Goal: Navigation & Orientation: Find specific page/section

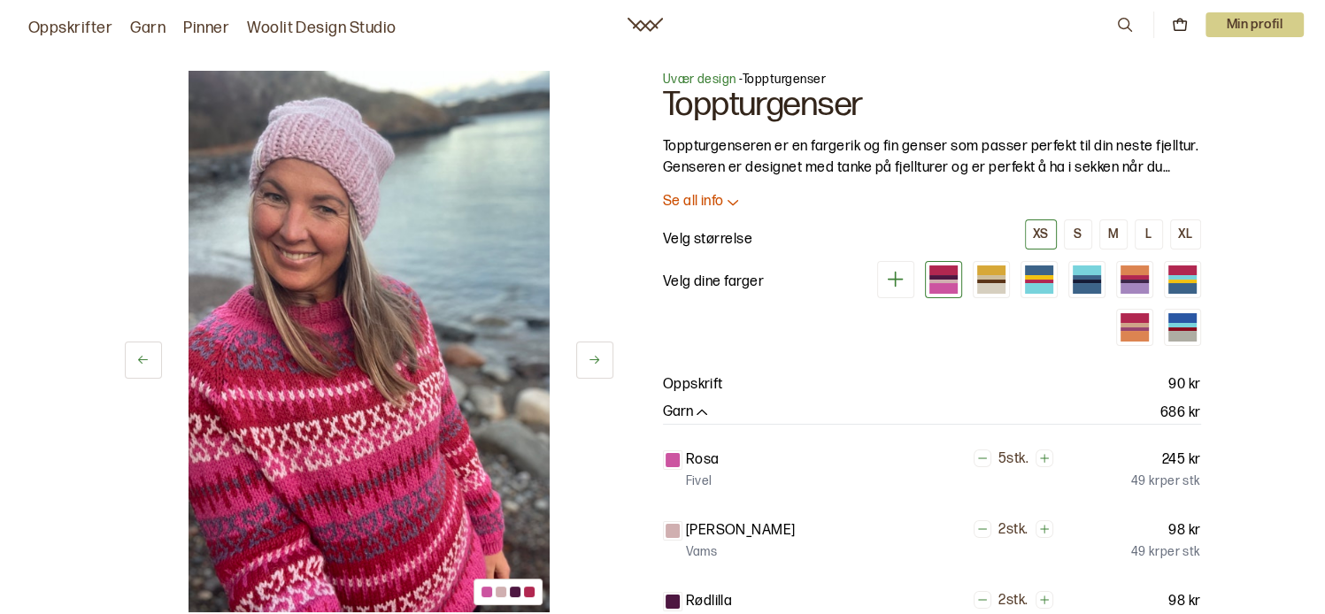
click at [1265, 15] on p "Min profil" at bounding box center [1254, 24] width 99 height 25
click at [1194, 68] on span "Profil" at bounding box center [1193, 71] width 33 height 17
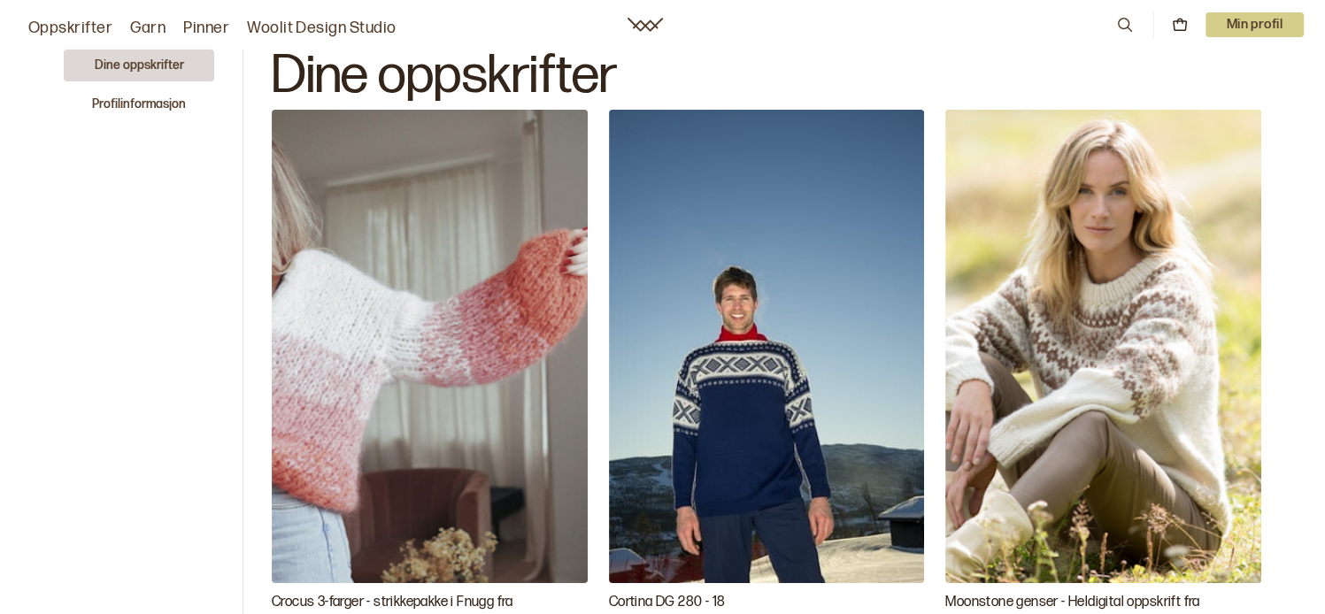
click at [138, 59] on button "Dine oppskrifter" at bounding box center [139, 66] width 150 height 32
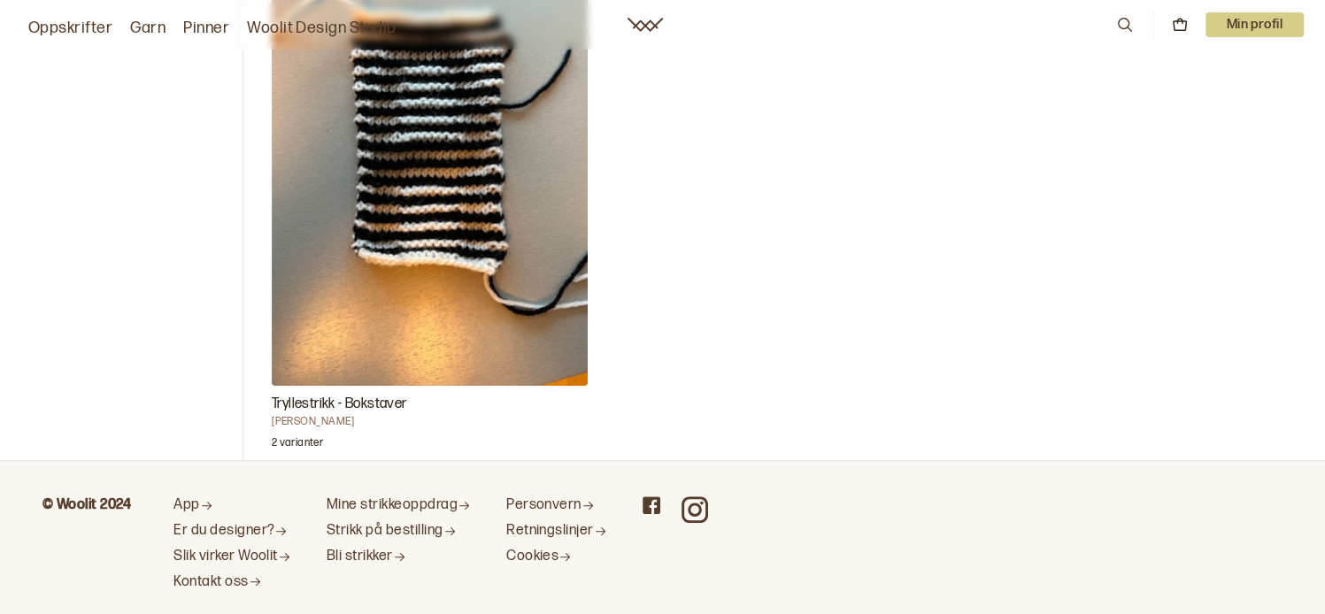
scroll to position [827, 0]
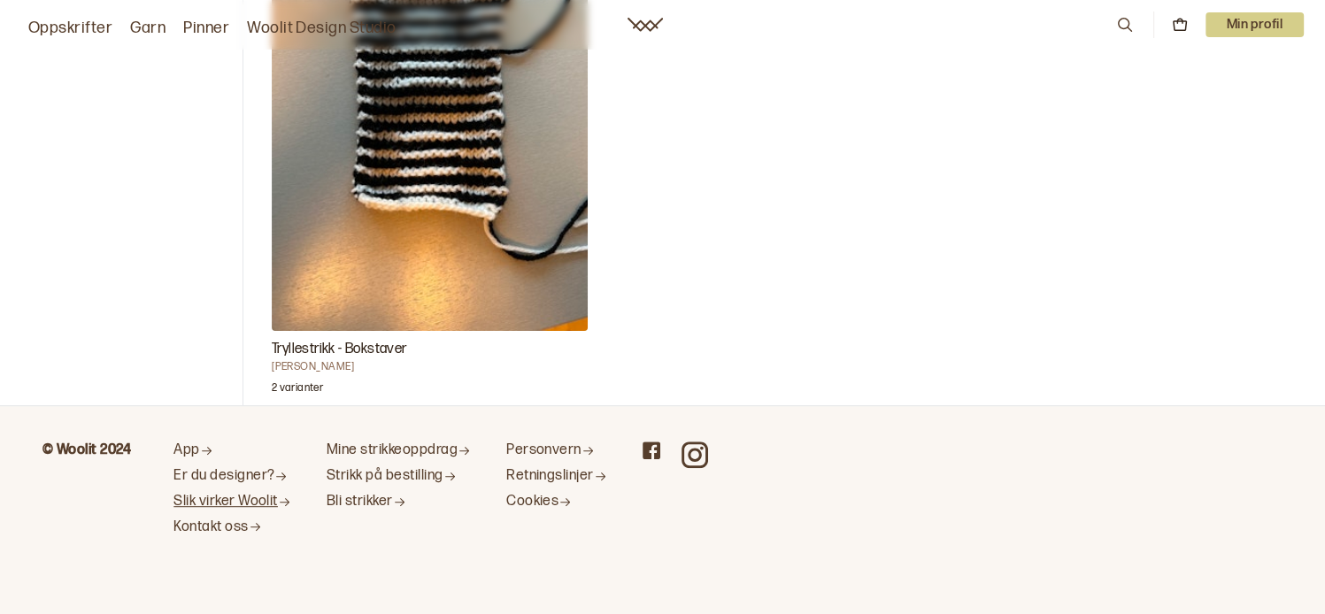
click at [261, 496] on link "Slik virker Woolit" at bounding box center [232, 502] width 118 height 19
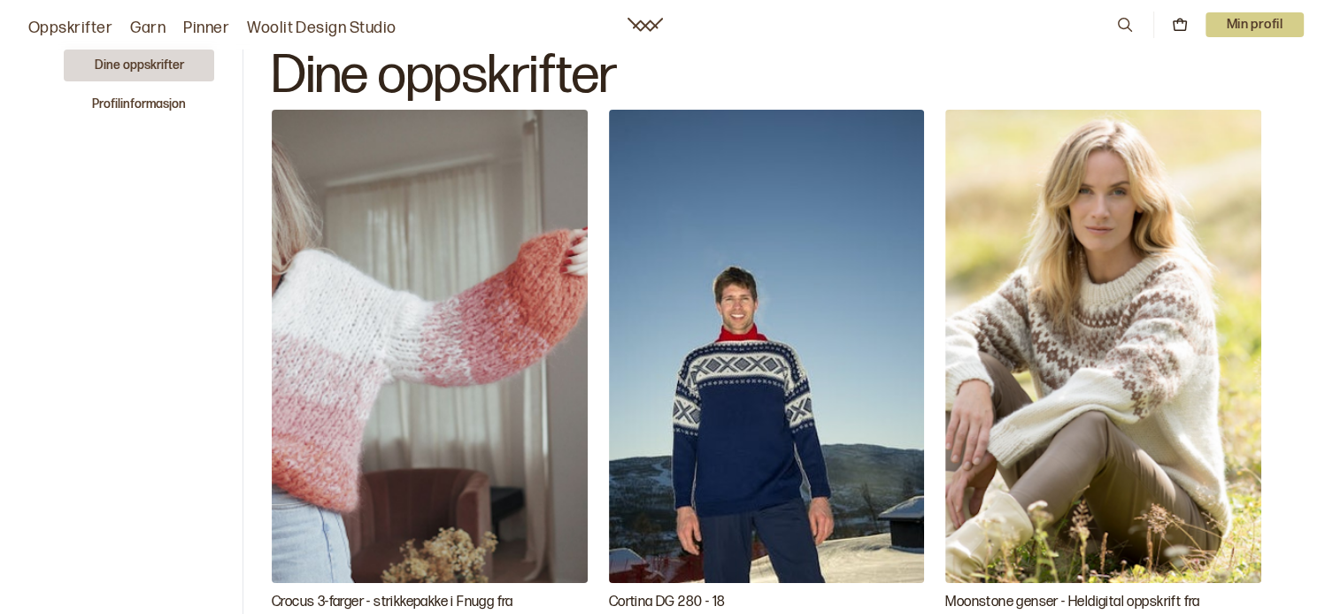
click at [355, 23] on link "Woolit Design Studio" at bounding box center [322, 28] width 150 height 25
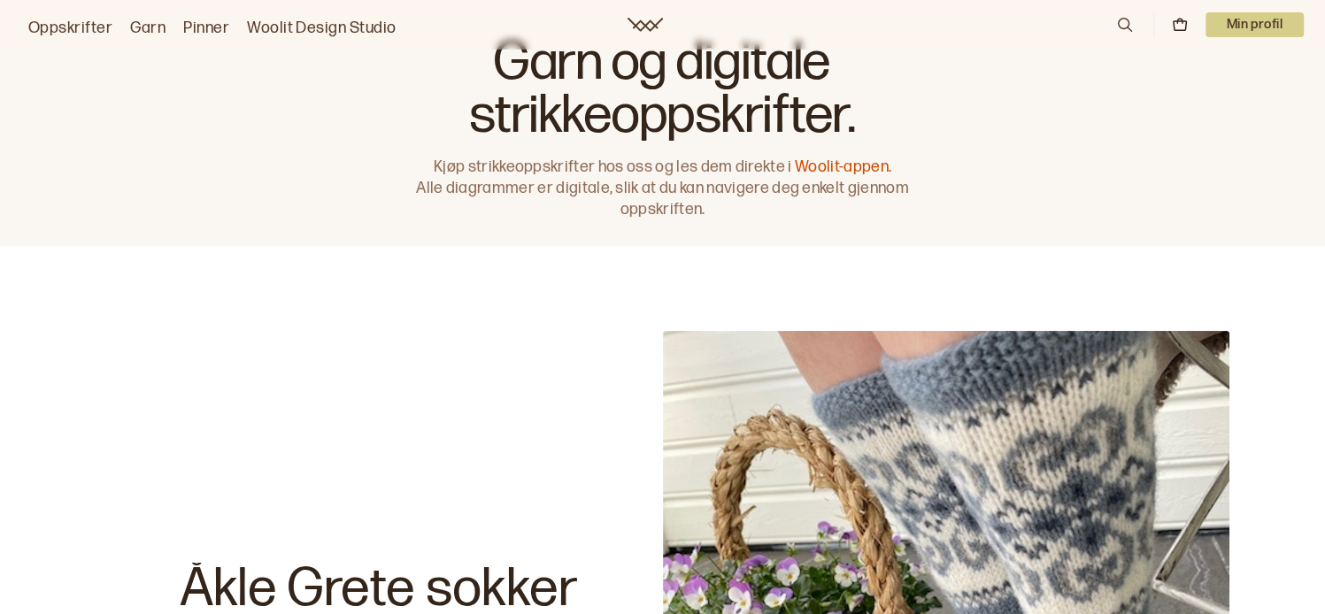
click at [1260, 22] on p "Min profil" at bounding box center [1254, 24] width 99 height 25
click at [1189, 69] on span "Profil" at bounding box center [1193, 71] width 33 height 17
